Goal: Task Accomplishment & Management: Manage account settings

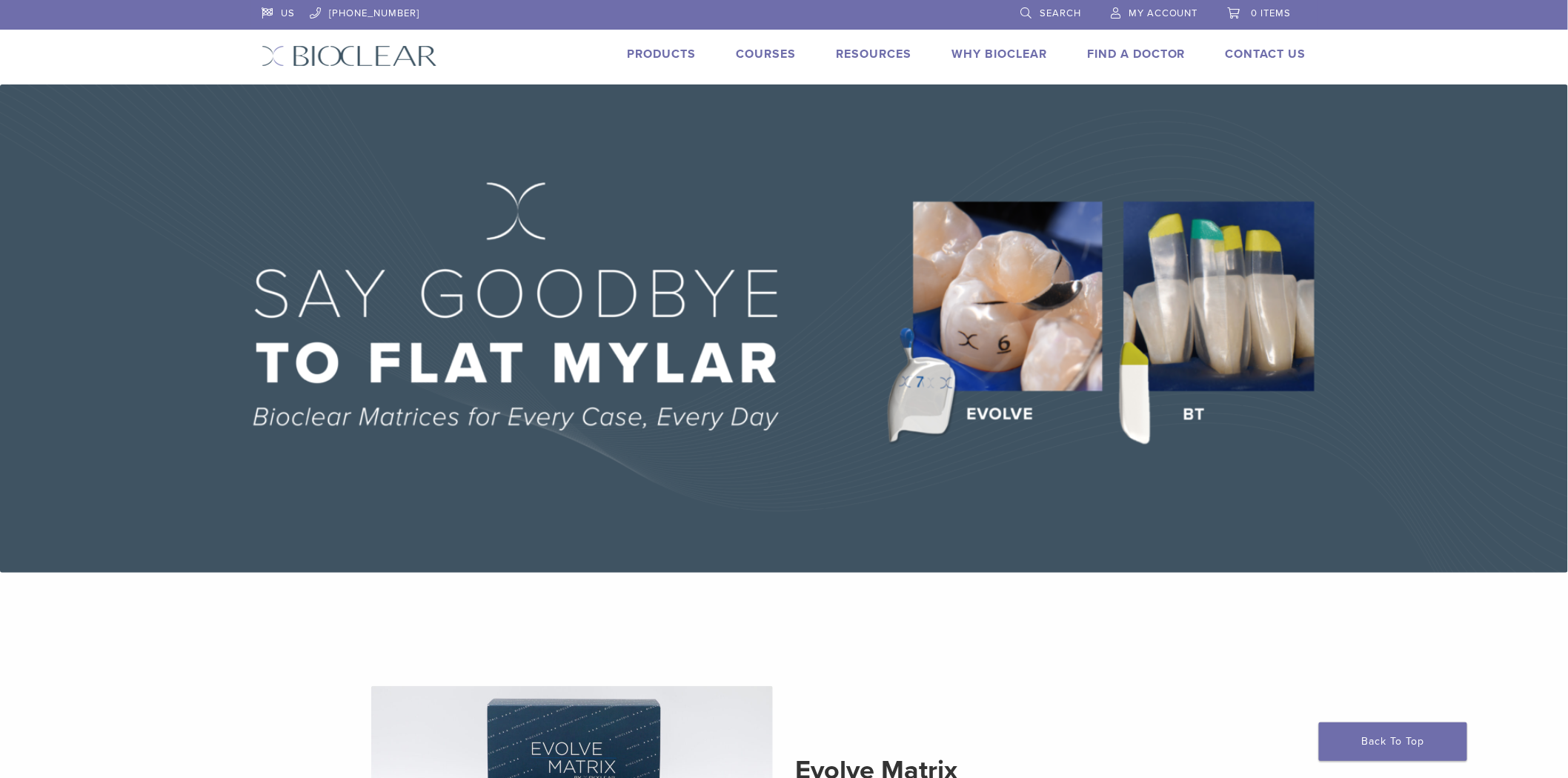
click at [1193, 9] on span "My Account" at bounding box center [1163, 14] width 70 height 12
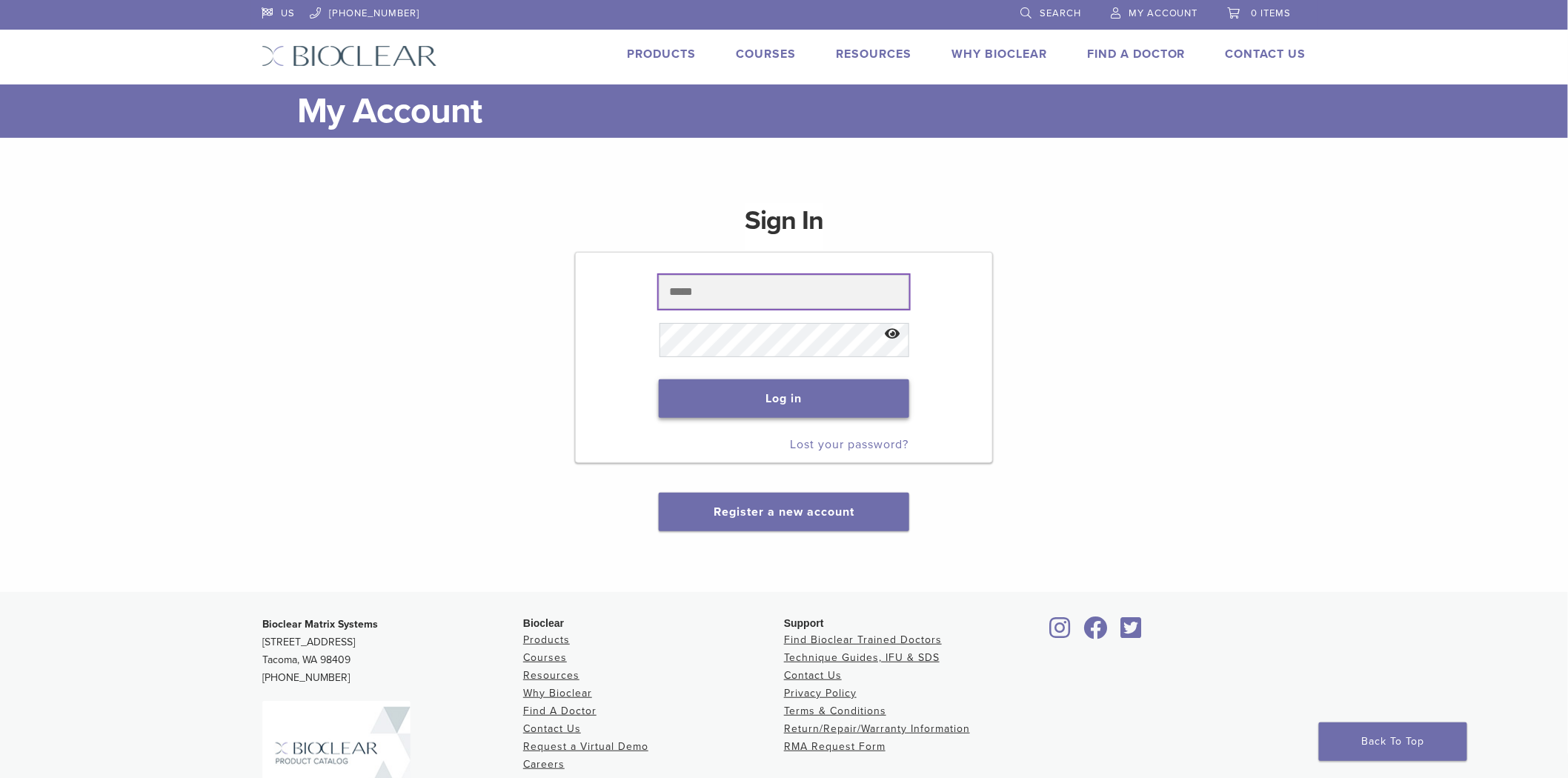
type input "**********"
click at [693, 396] on button "Log in" at bounding box center [784, 399] width 250 height 39
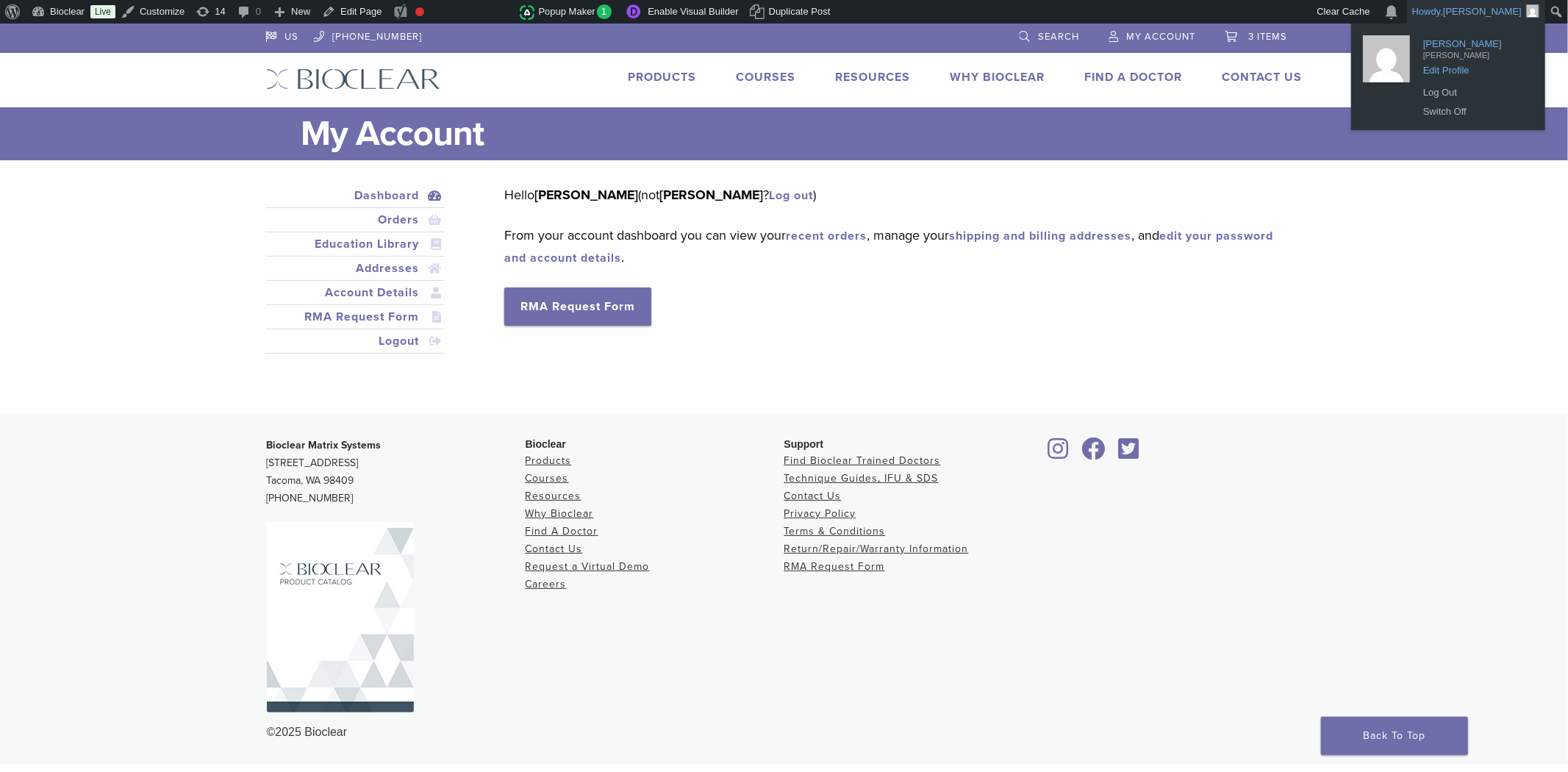
click at [1468, 57] on span "tanya" at bounding box center [1475, 52] width 103 height 14
